Goal: Find specific page/section: Find specific page/section

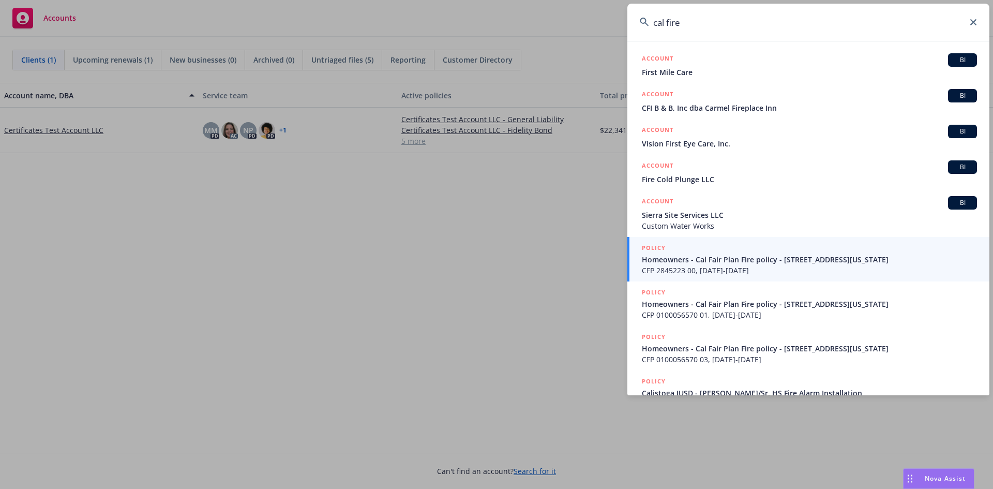
scroll to position [70, 0]
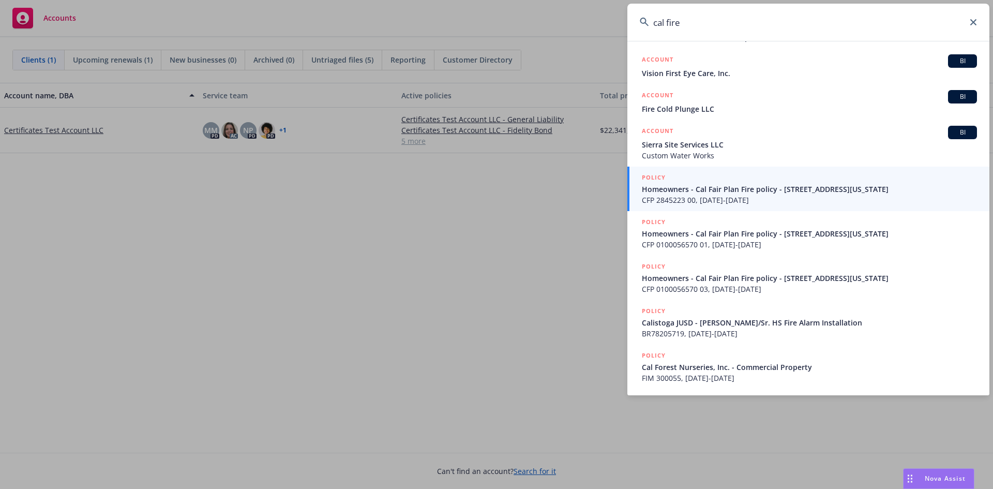
drag, startPoint x: 682, startPoint y: 16, endPoint x: 579, endPoint y: 5, distance: 104.1
click at [579, 5] on div "cal fire ACCOUNT BI First Mile Care ACCOUNT BI CFI B & B, Inc dba Carmel Firepl…" at bounding box center [496, 244] width 993 height 489
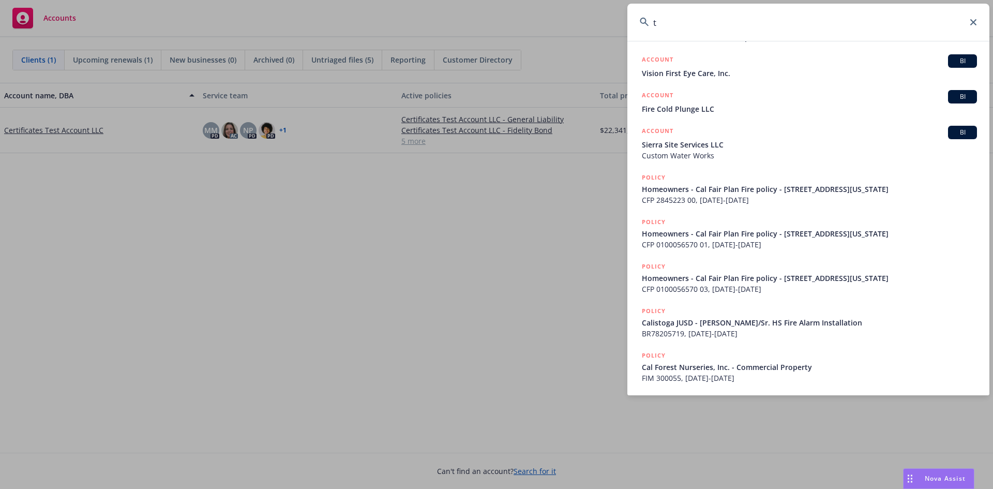
scroll to position [0, 0]
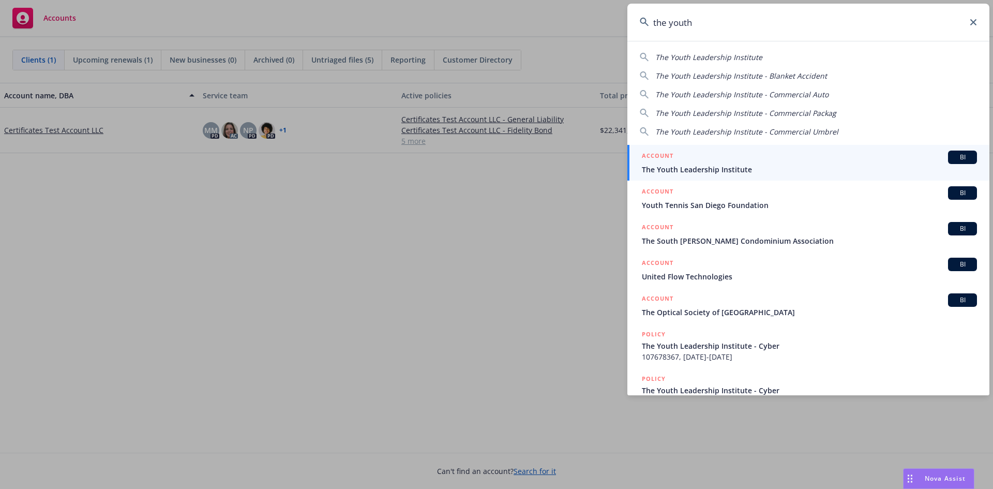
type input "the youth"
click at [796, 159] on div "ACCOUNT BI" at bounding box center [809, 157] width 335 height 13
